Goal: Navigation & Orientation: Find specific page/section

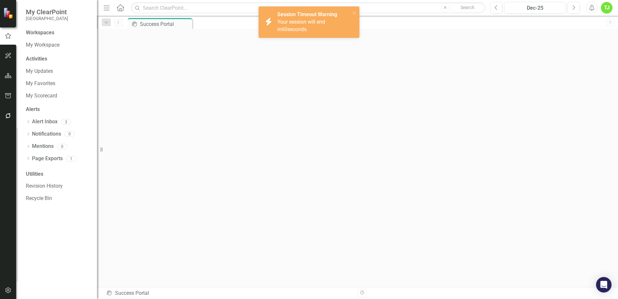
scroll to position [2, 0]
click at [354, 11] on icon "close" at bounding box center [354, 12] width 5 height 5
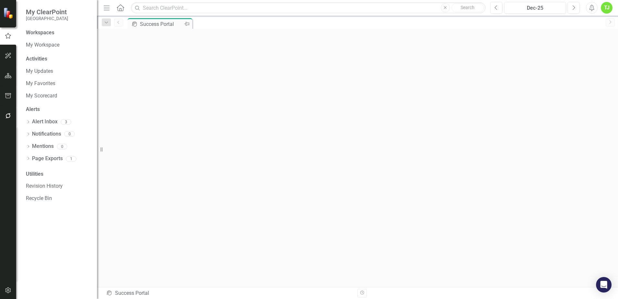
click at [175, 26] on div "Success Portal" at bounding box center [161, 24] width 43 height 8
click at [608, 10] on div "TJ" at bounding box center [607, 8] width 12 height 12
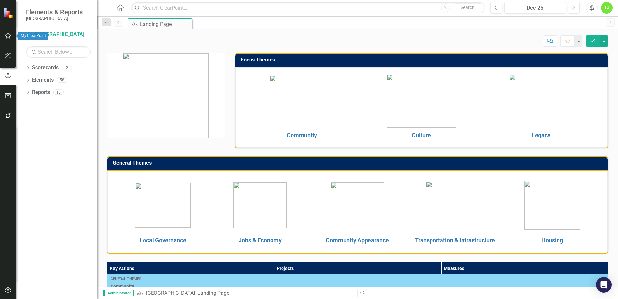
click at [5, 17] on img at bounding box center [8, 12] width 11 height 11
click at [5, 13] on img at bounding box center [8, 12] width 11 height 11
click at [34, 16] on small "[GEOGRAPHIC_DATA]" at bounding box center [54, 18] width 57 height 5
click at [9, 12] on img at bounding box center [8, 12] width 11 height 11
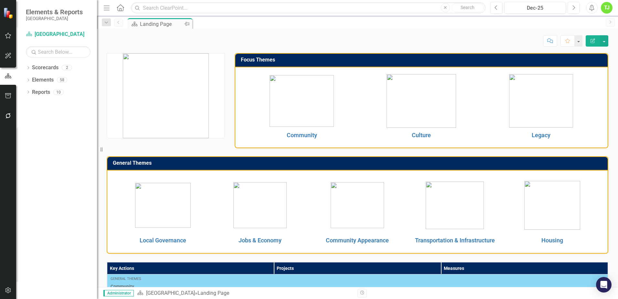
click at [153, 24] on div "Landing Page" at bounding box center [161, 24] width 43 height 8
click at [120, 6] on icon "Home" at bounding box center [120, 7] width 8 height 7
click at [119, 6] on icon at bounding box center [120, 7] width 7 height 7
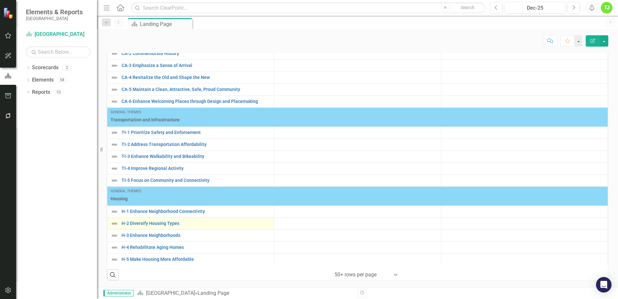
scroll to position [587, 0]
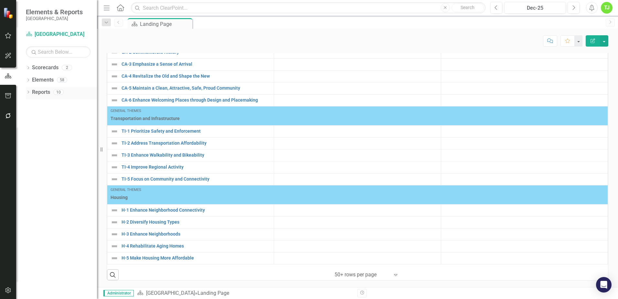
click at [43, 90] on link "Reports" at bounding box center [41, 92] width 18 height 7
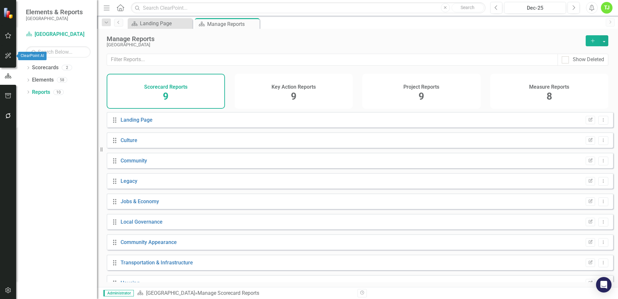
click at [7, 57] on icon "button" at bounding box center [8, 55] width 7 height 5
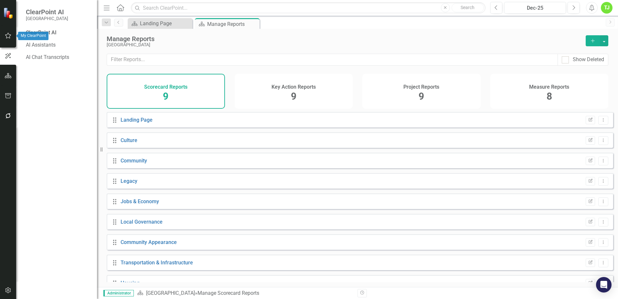
click at [5, 14] on img at bounding box center [8, 12] width 11 height 11
click at [7, 13] on img at bounding box center [8, 12] width 11 height 11
click at [4, 11] on img at bounding box center [8, 12] width 11 height 11
click at [51, 16] on span "ClearPoint AI" at bounding box center [47, 12] width 42 height 8
click at [608, 8] on div "TJ" at bounding box center [607, 8] width 12 height 12
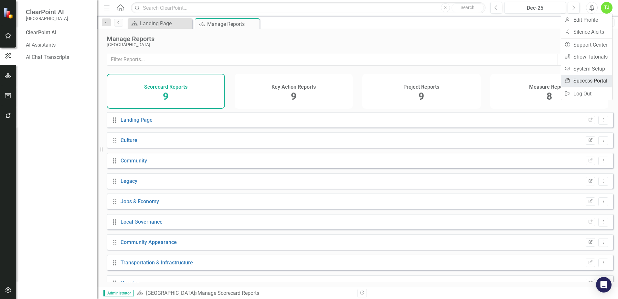
click at [592, 80] on link "icon.portal Success Portal" at bounding box center [586, 81] width 51 height 12
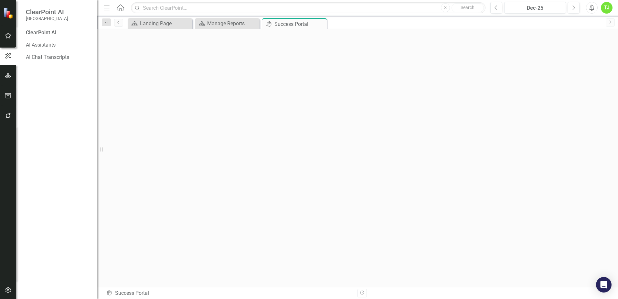
scroll to position [2, 0]
click at [160, 26] on div "Landing Page" at bounding box center [161, 23] width 43 height 8
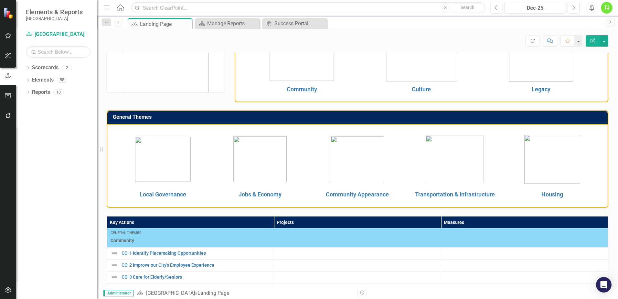
click at [261, 157] on img at bounding box center [259, 159] width 53 height 46
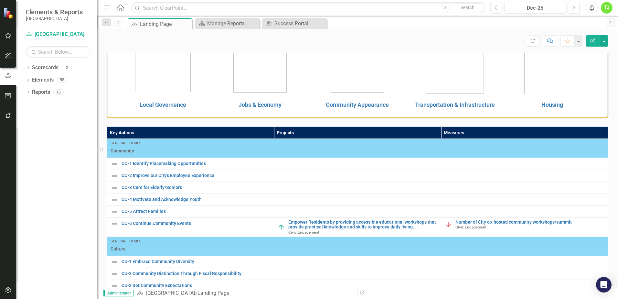
scroll to position [65, 0]
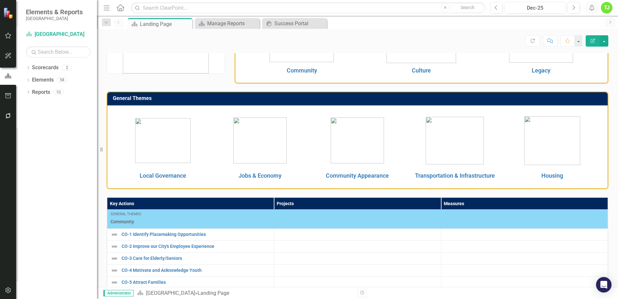
click at [261, 144] on img at bounding box center [259, 140] width 53 height 46
click at [262, 142] on img at bounding box center [259, 140] width 53 height 46
click at [263, 151] on img at bounding box center [259, 140] width 53 height 46
click at [160, 146] on img at bounding box center [163, 140] width 56 height 45
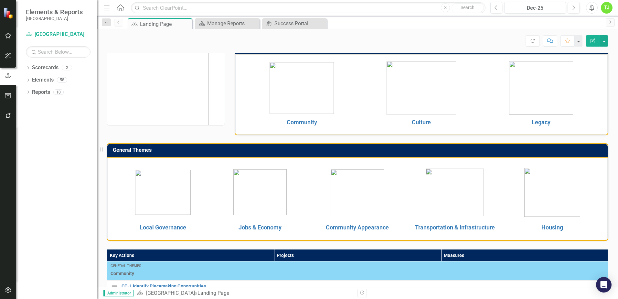
scroll to position [0, 0]
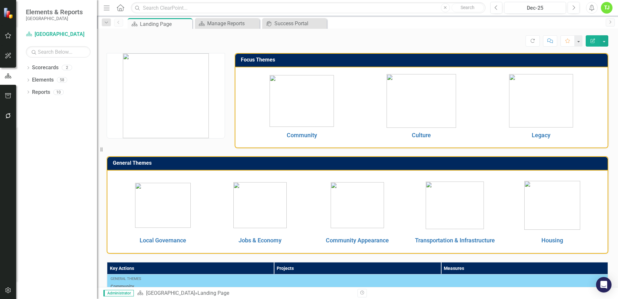
click at [305, 106] on img at bounding box center [302, 101] width 64 height 52
click at [436, 106] on img at bounding box center [420, 101] width 69 height 54
click at [522, 109] on img at bounding box center [541, 100] width 64 height 53
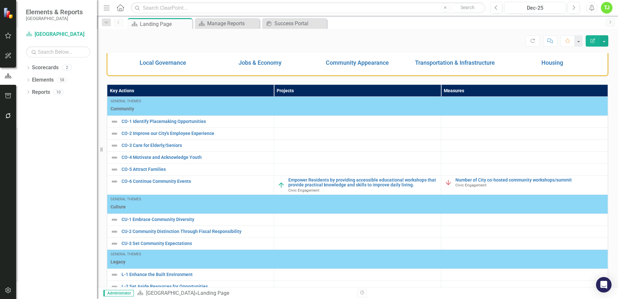
scroll to position [28, 0]
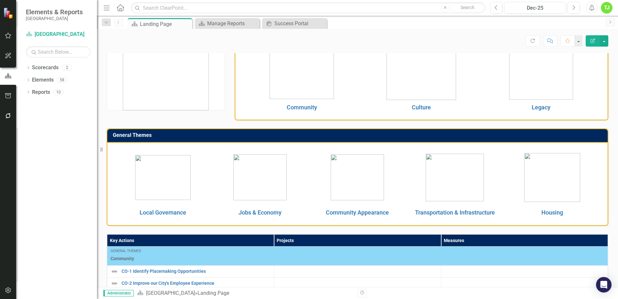
click at [258, 204] on td at bounding box center [259, 177] width 97 height 59
click at [258, 192] on img at bounding box center [259, 177] width 53 height 46
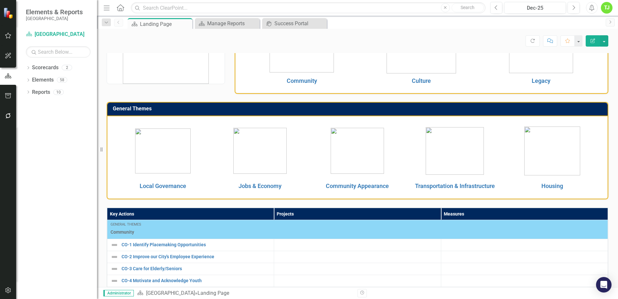
scroll to position [92, 0]
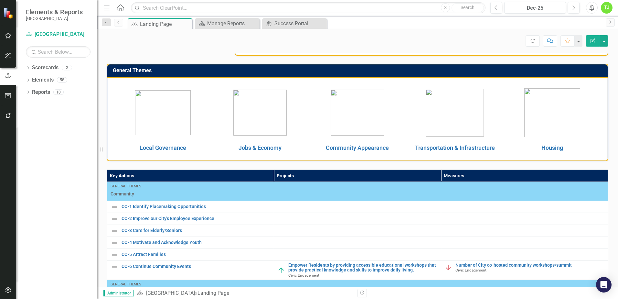
click at [301, 174] on th "Projects" at bounding box center [357, 175] width 167 height 12
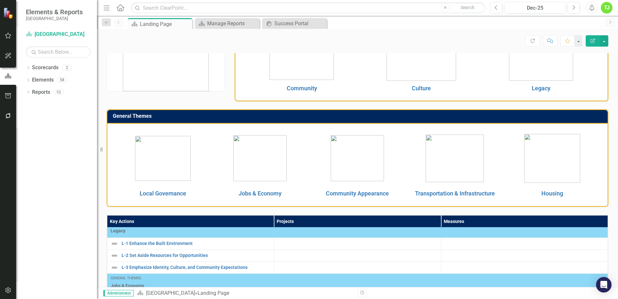
scroll to position [32, 0]
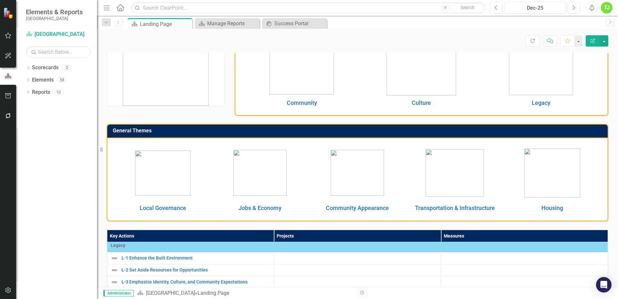
click at [165, 170] on img at bounding box center [163, 172] width 56 height 45
click at [164, 179] on img at bounding box center [163, 172] width 56 height 45
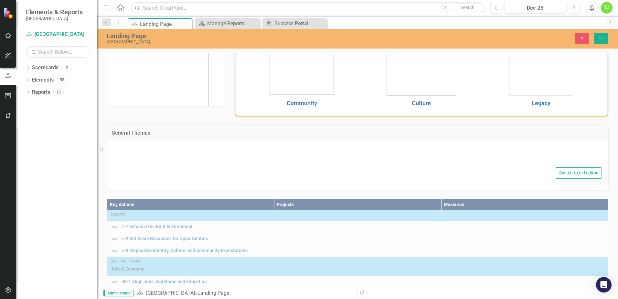
type textarea "<table style="border-collapse: collapse; width: 100%; height: 182.333px;" borde…"
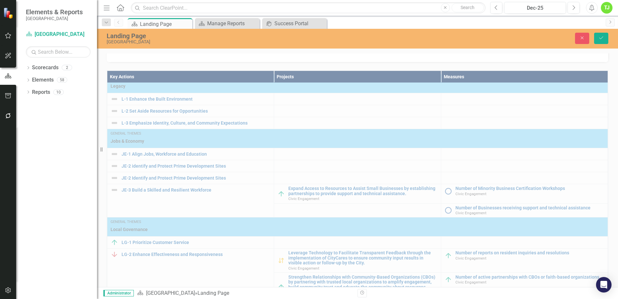
scroll to position [326, 0]
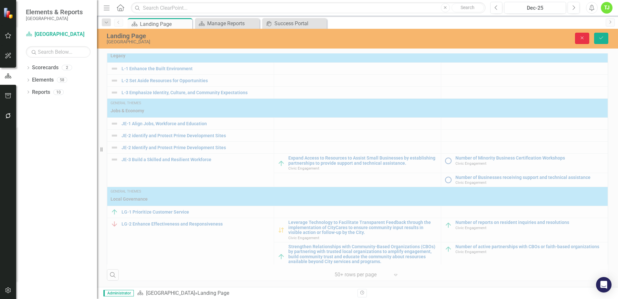
click at [581, 40] on button "Close" at bounding box center [582, 38] width 14 height 11
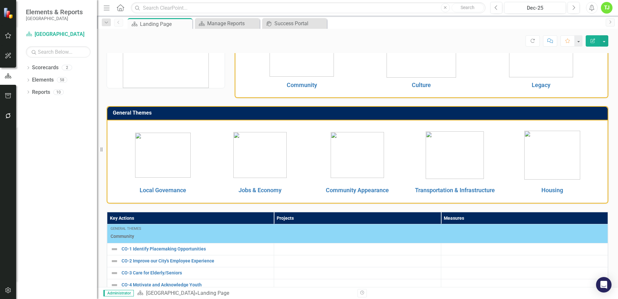
scroll to position [28, 0]
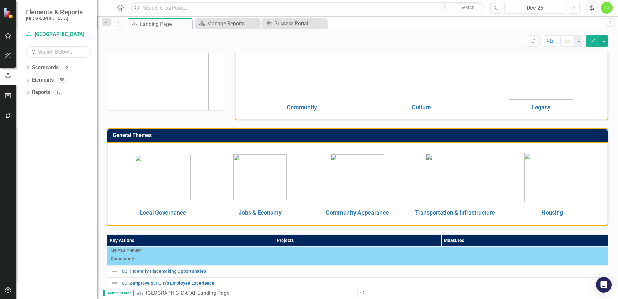
click at [167, 172] on img at bounding box center [163, 177] width 56 height 45
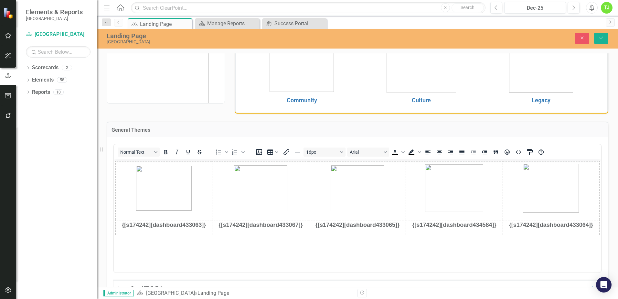
scroll to position [0, 0]
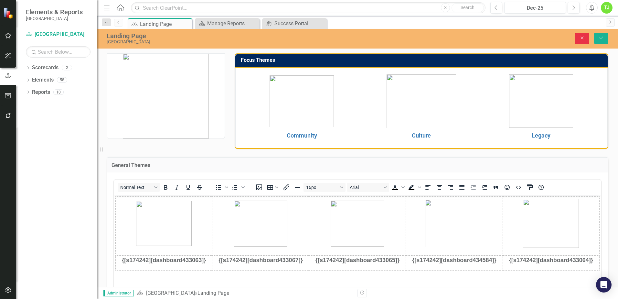
drag, startPoint x: 582, startPoint y: 37, endPoint x: 200, endPoint y: 99, distance: 386.5
click at [581, 38] on icon "Close" at bounding box center [582, 38] width 6 height 5
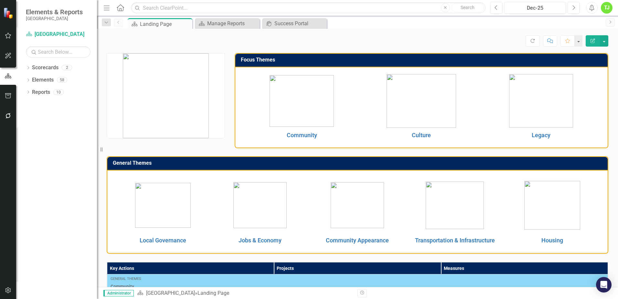
click at [299, 111] on img at bounding box center [302, 101] width 64 height 52
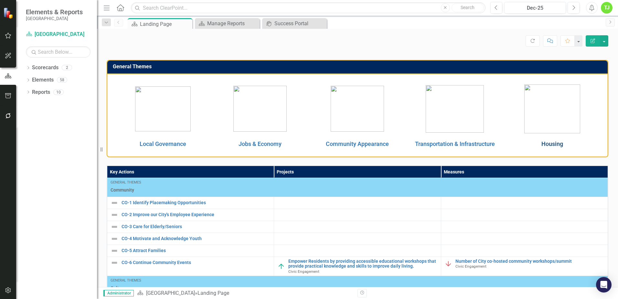
scroll to position [97, 0]
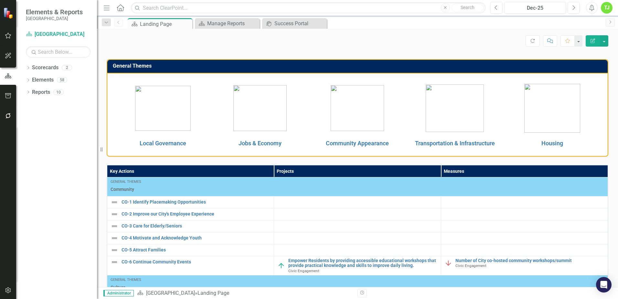
click at [556, 106] on img at bounding box center [552, 108] width 56 height 49
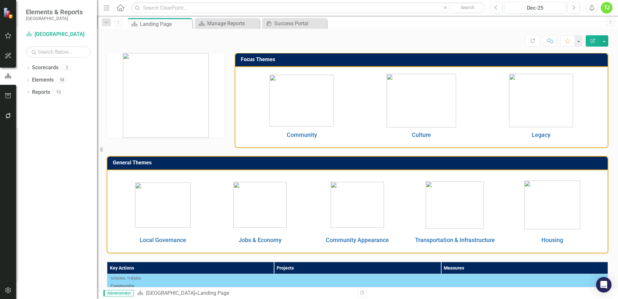
scroll to position [0, 0]
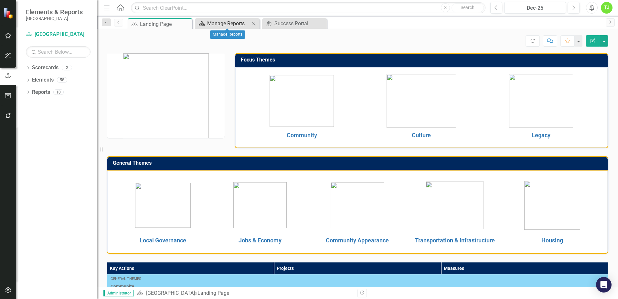
click at [219, 21] on div "Manage Reports" at bounding box center [228, 23] width 43 height 8
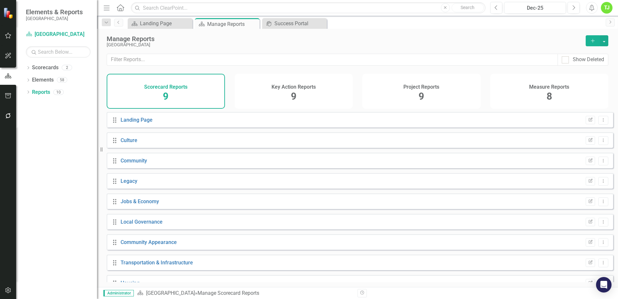
click at [169, 126] on div "Drag Landing Page Edit Report Dropdown Menu" at bounding box center [360, 120] width 506 height 16
click at [146, 123] on link "Landing Page" at bounding box center [137, 120] width 32 height 6
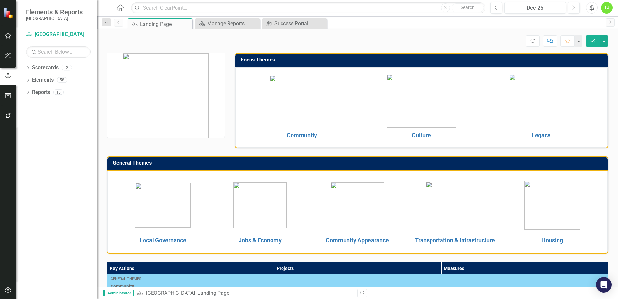
click at [168, 184] on img at bounding box center [163, 205] width 56 height 45
click at [166, 198] on img at bounding box center [163, 205] width 56 height 45
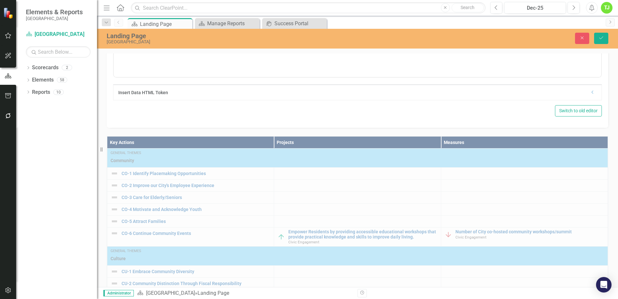
scroll to position [230, 0]
click at [579, 39] on button "Close" at bounding box center [582, 38] width 14 height 11
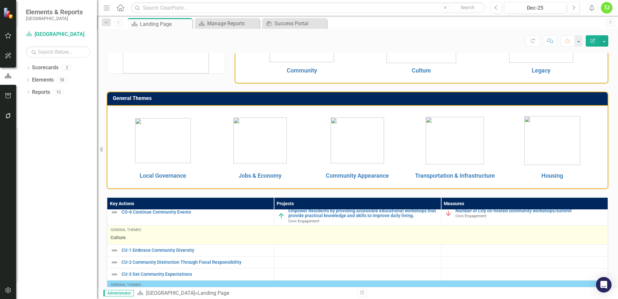
scroll to position [97, 0]
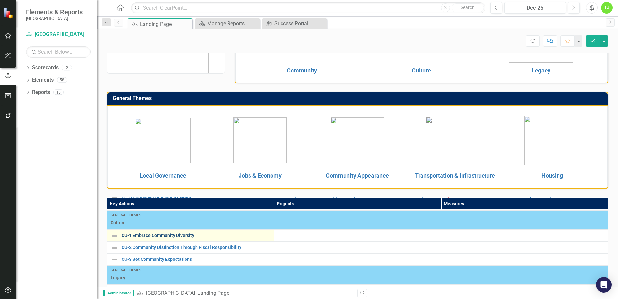
click at [153, 237] on link "CU-1 Embrace Community Diversity" at bounding box center [196, 235] width 149 height 5
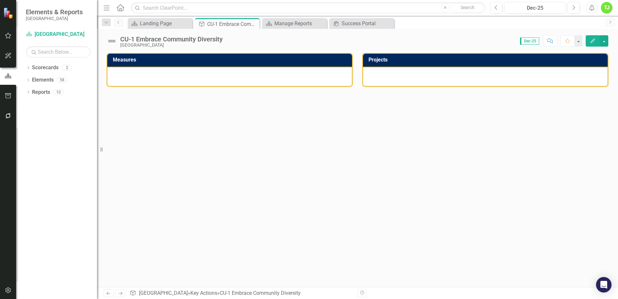
click at [101, 151] on icon at bounding box center [101, 149] width 2 height 5
drag, startPoint x: 100, startPoint y: 151, endPoint x: 96, endPoint y: 154, distance: 5.2
click at [96, 154] on div "Elements & Reports Miami Gardens Scorecard [GEOGRAPHIC_DATA] Search Dropdown Sc…" at bounding box center [48, 149] width 97 height 299
click at [178, 151] on div "Measures Projects" at bounding box center [357, 170] width 521 height 234
click at [340, 22] on link "icon.portal Success Portal" at bounding box center [357, 23] width 53 height 8
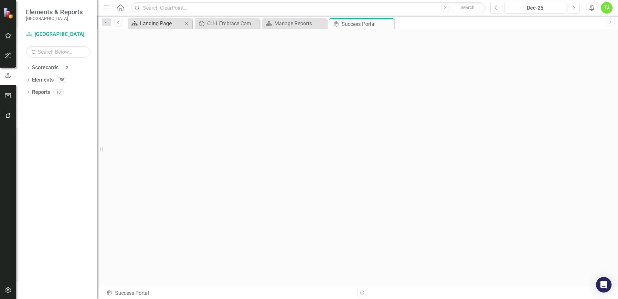
click at [174, 24] on div "Landing Page" at bounding box center [161, 23] width 43 height 8
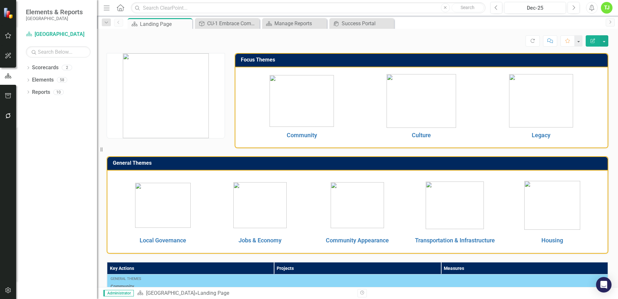
click at [170, 208] on img at bounding box center [163, 205] width 56 height 45
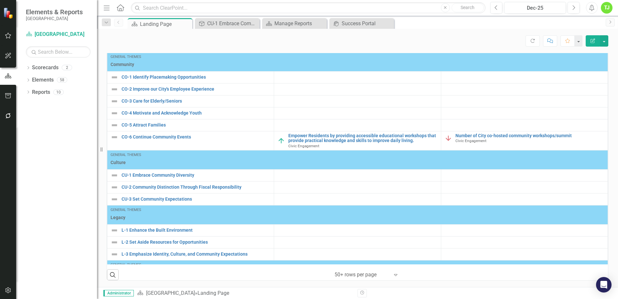
click at [374, 275] on div at bounding box center [361, 274] width 55 height 9
click at [63, 172] on div "Dropdown Scorecards 2 Dropdown [GEOGRAPHIC_DATA] Civic Engagement Dropdown Elem…" at bounding box center [56, 180] width 81 height 236
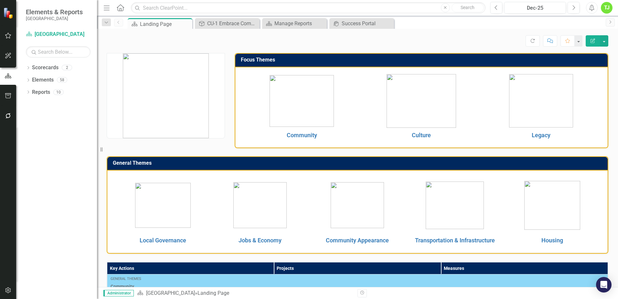
click at [157, 128] on img at bounding box center [166, 95] width 86 height 85
click at [217, 26] on div "CU-1 Embrace Community Diversity" at bounding box center [228, 23] width 43 height 8
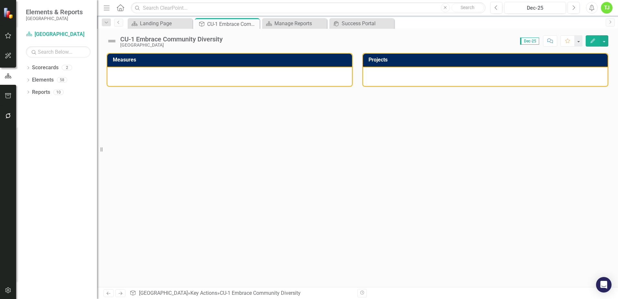
click at [155, 29] on div "CU-1 Embrace Community Diversity [GEOGRAPHIC_DATA] Score: 0.00 Dec-25 Completed…" at bounding box center [357, 38] width 521 height 19
click at [40, 9] on span "Elements & Reports" at bounding box center [54, 12] width 57 height 8
click at [609, 6] on div "TJ" at bounding box center [607, 8] width 12 height 12
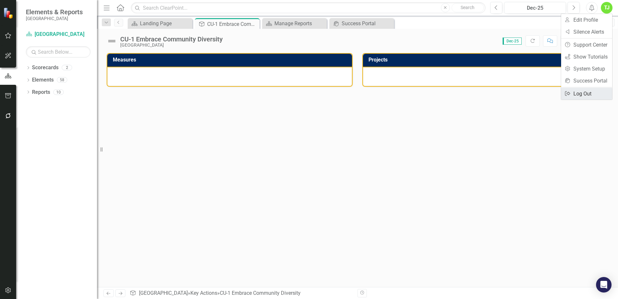
click at [587, 93] on link "Logout Log Out" at bounding box center [586, 94] width 51 height 12
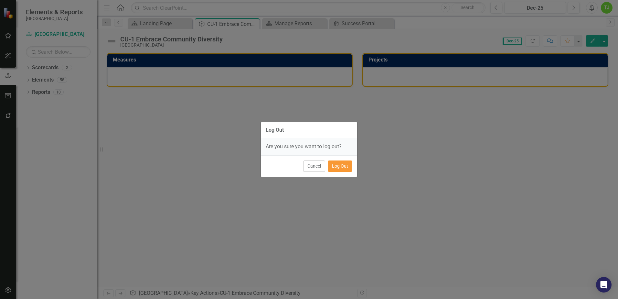
click at [335, 169] on button "Log Out" at bounding box center [340, 165] width 25 height 11
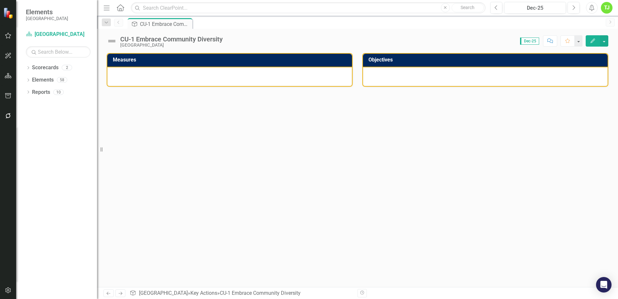
click at [148, 64] on td "Measures" at bounding box center [231, 60] width 236 height 11
click at [410, 66] on td "Objectives" at bounding box center [486, 60] width 236 height 11
click at [55, 35] on link "Scorecard Miami Gardens" at bounding box center [58, 34] width 65 height 7
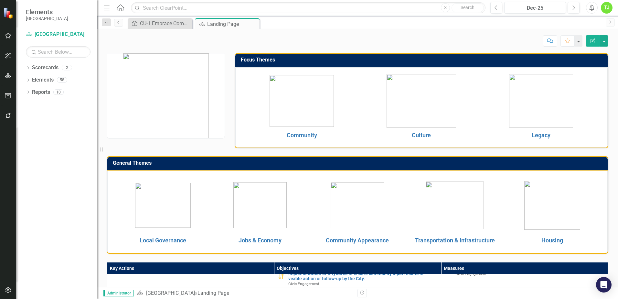
click at [609, 6] on div "TJ" at bounding box center [607, 8] width 12 height 12
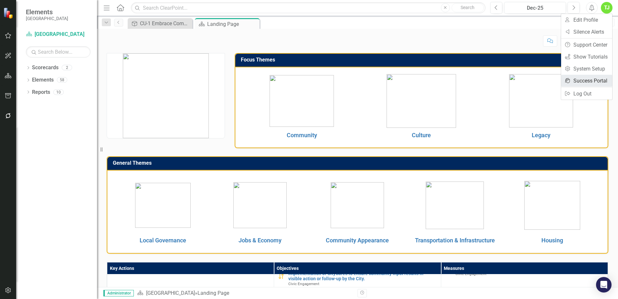
click at [598, 79] on link "icon.portal Success Portal" at bounding box center [586, 81] width 51 height 12
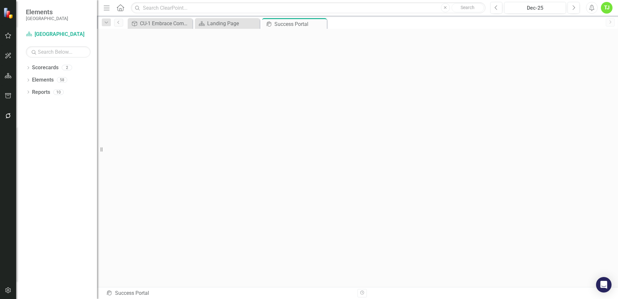
scroll to position [2, 0]
click at [342, 28] on div "Dropdown Search Key Action CU-1 Embrace Community Diversity Close Scorecard Lan…" at bounding box center [357, 22] width 521 height 13
click at [8, 76] on icon "button" at bounding box center [8, 75] width 7 height 5
click at [49, 68] on link "Scorecards" at bounding box center [45, 67] width 26 height 7
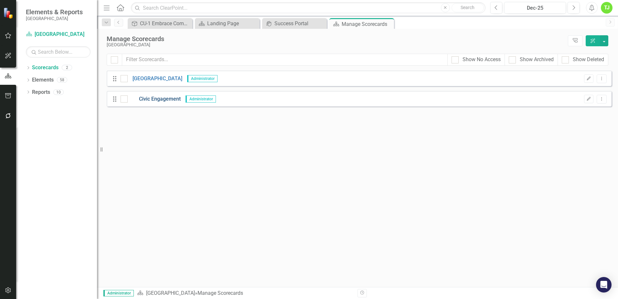
click at [150, 98] on link "Civic Engagement" at bounding box center [154, 98] width 53 height 7
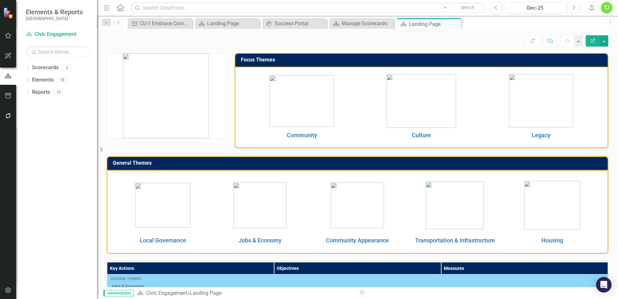
click at [158, 211] on img at bounding box center [163, 205] width 56 height 45
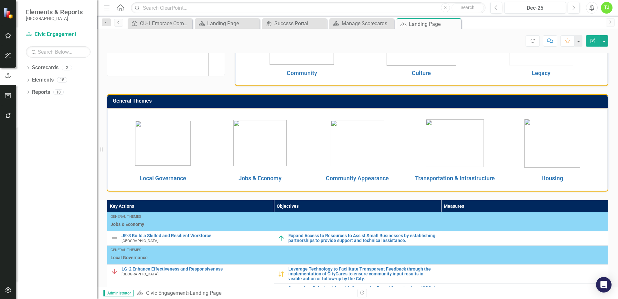
scroll to position [65, 0]
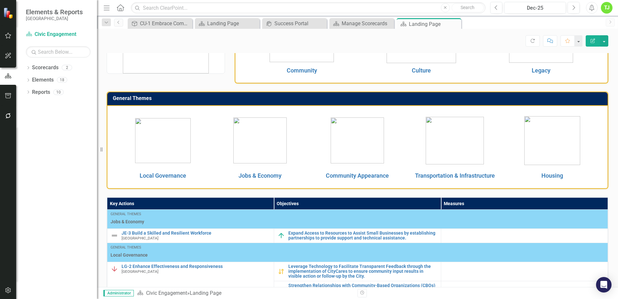
click at [163, 144] on img at bounding box center [163, 140] width 56 height 45
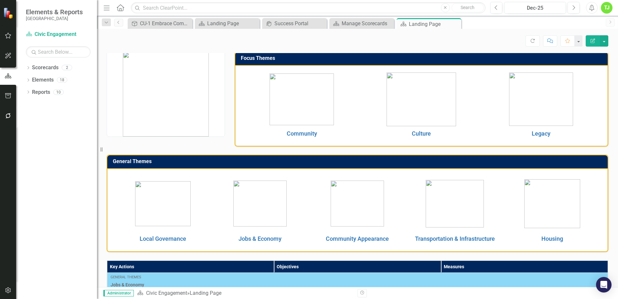
scroll to position [0, 0]
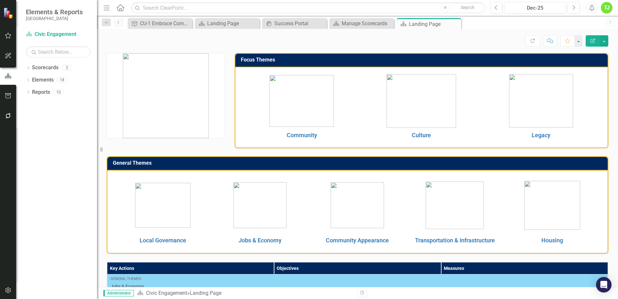
click at [261, 212] on img at bounding box center [259, 205] width 53 height 46
click at [260, 212] on img at bounding box center [259, 205] width 53 height 46
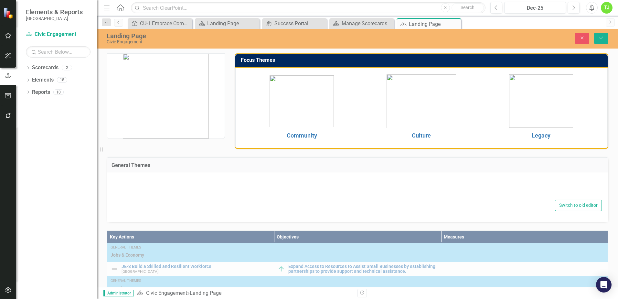
type textarea "<table style="border-collapse: collapse; width: 100%; height: 182.333px;" borde…"
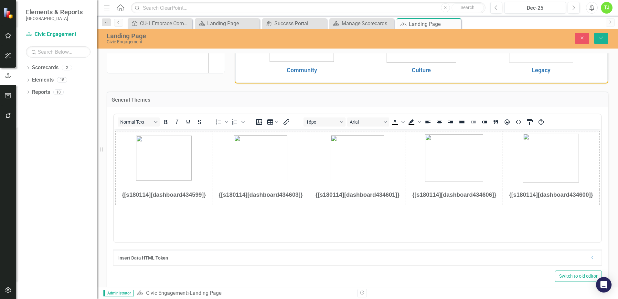
scroll to position [65, 0]
click at [577, 40] on button "Close" at bounding box center [582, 38] width 14 height 11
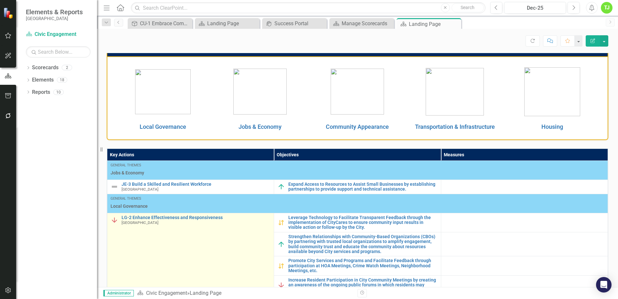
scroll to position [0, 0]
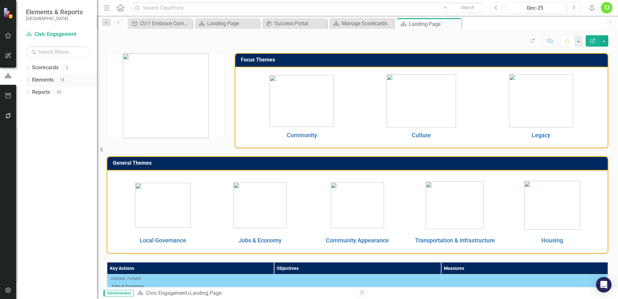
click at [56, 77] on div "Elements 18" at bounding box center [64, 81] width 65 height 12
click at [48, 90] on link "Reports" at bounding box center [41, 92] width 18 height 7
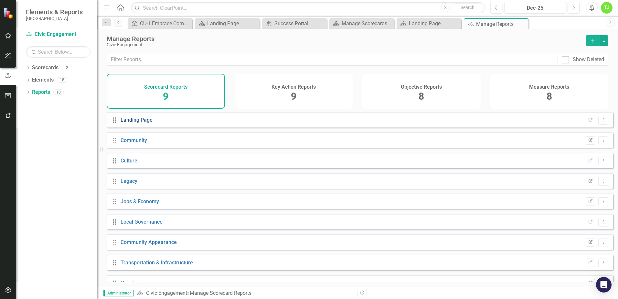
click at [146, 123] on link "Landing Page" at bounding box center [137, 120] width 32 height 6
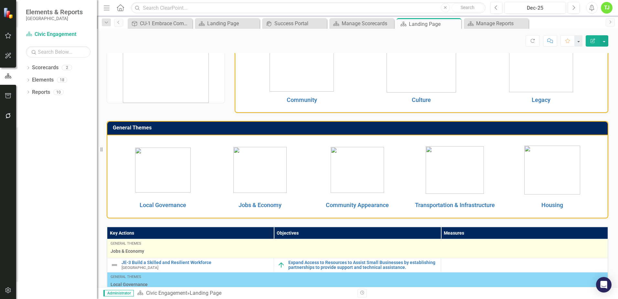
scroll to position [162, 0]
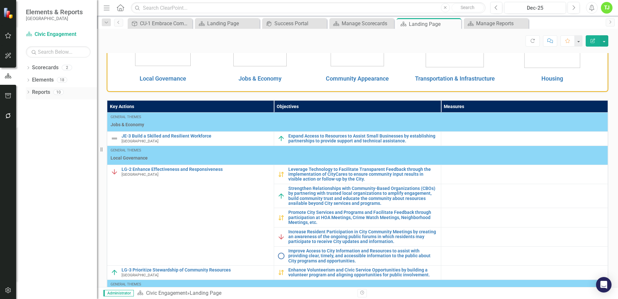
click at [50, 92] on link "Reports" at bounding box center [41, 92] width 18 height 7
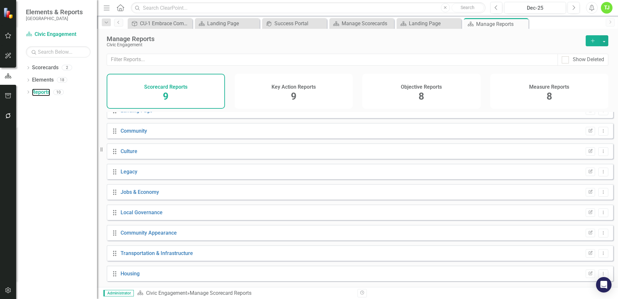
scroll to position [13, 0]
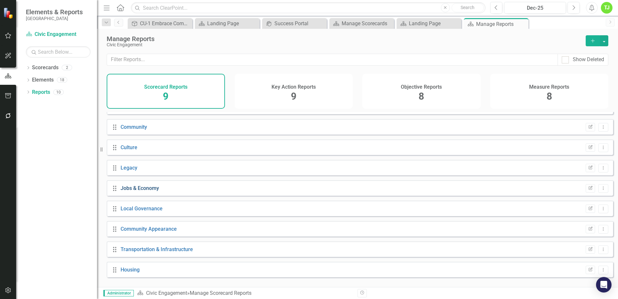
click at [148, 191] on link "Jobs & Economy" at bounding box center [140, 188] width 38 height 6
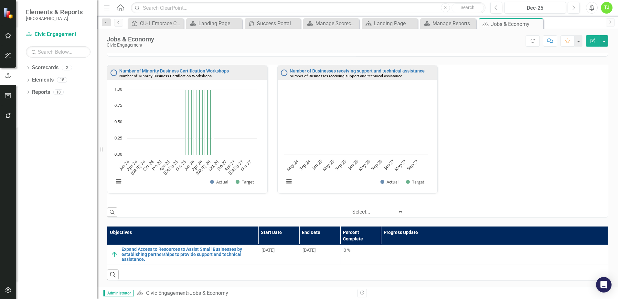
scroll to position [0, 0]
click at [594, 43] on button "Edit Report" at bounding box center [593, 40] width 14 height 11
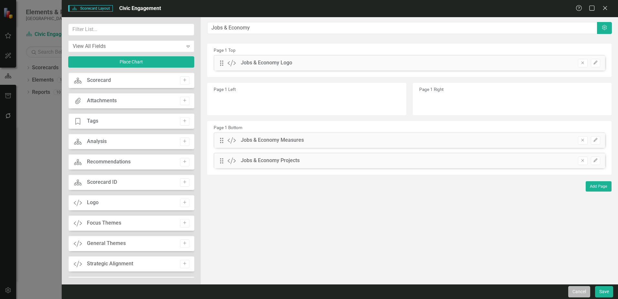
click at [575, 293] on button "Cancel" at bounding box center [579, 291] width 22 height 11
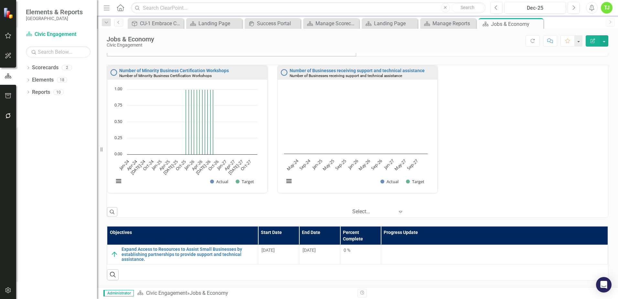
scroll to position [0, 0]
click at [7, 118] on icon "button" at bounding box center [7, 115] width 5 height 5
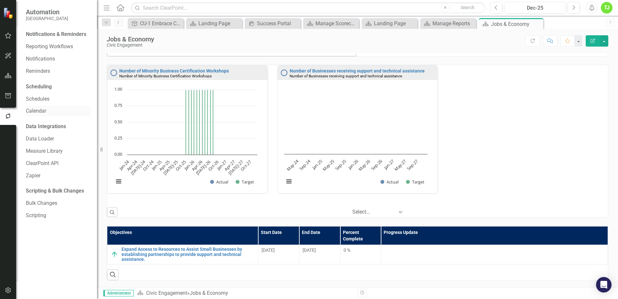
click at [40, 112] on link "Calendar" at bounding box center [58, 110] width 65 height 7
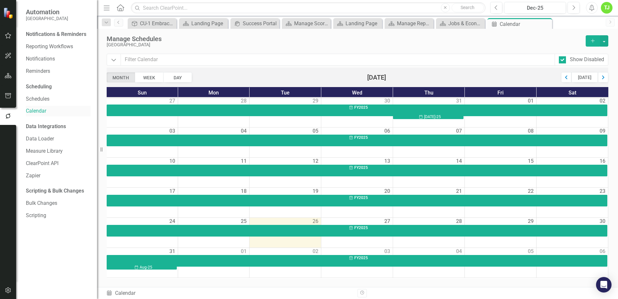
click at [38, 114] on link "Calendar" at bounding box center [58, 110] width 65 height 7
click at [36, 109] on link "Calendar" at bounding box center [58, 110] width 65 height 7
click at [43, 96] on link "Schedules" at bounding box center [58, 98] width 65 height 7
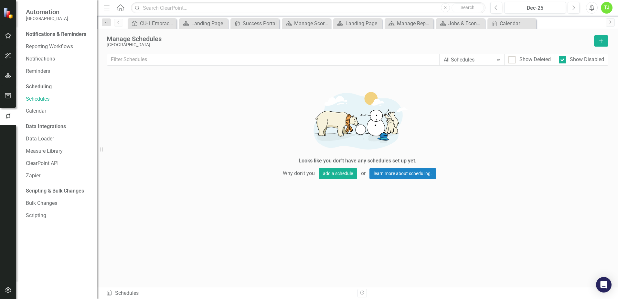
click at [608, 8] on div "TJ" at bounding box center [607, 8] width 12 height 12
click at [600, 81] on link "icon.portal Success Portal" at bounding box center [586, 81] width 51 height 12
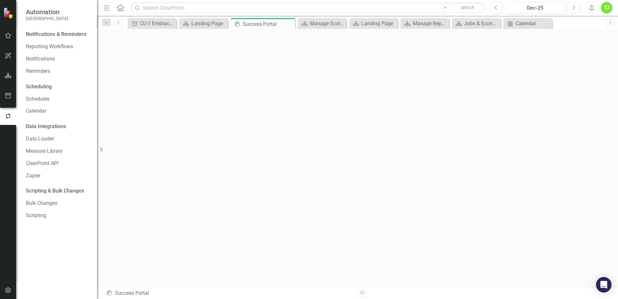
scroll to position [2, 0]
